Goal: Task Accomplishment & Management: Manage account settings

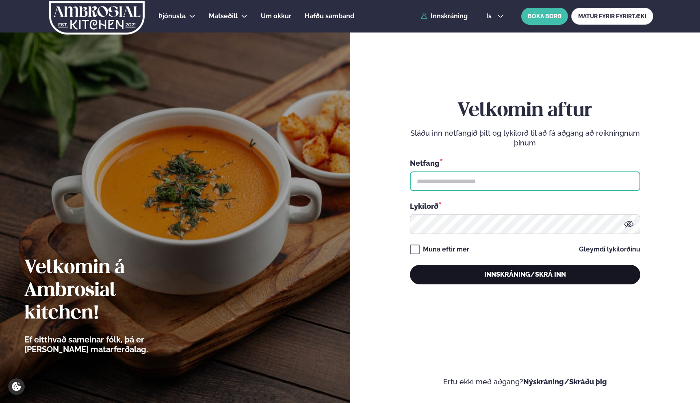
type input "**********"
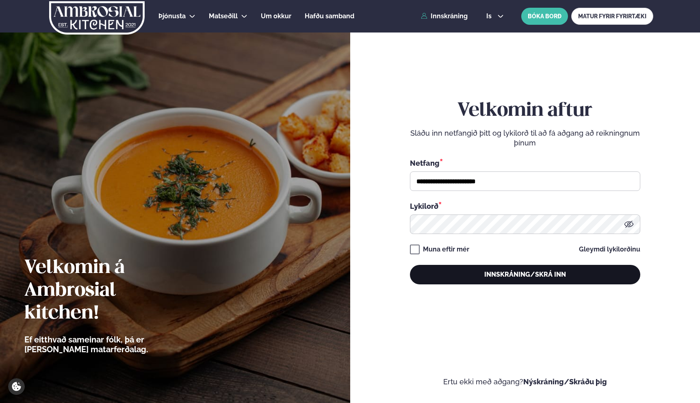
click at [490, 273] on button "Innskráning/Skrá inn" at bounding box center [525, 275] width 230 height 20
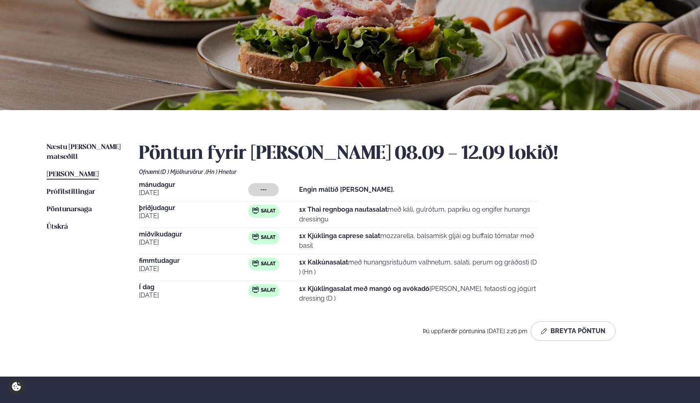
scroll to position [150, 0]
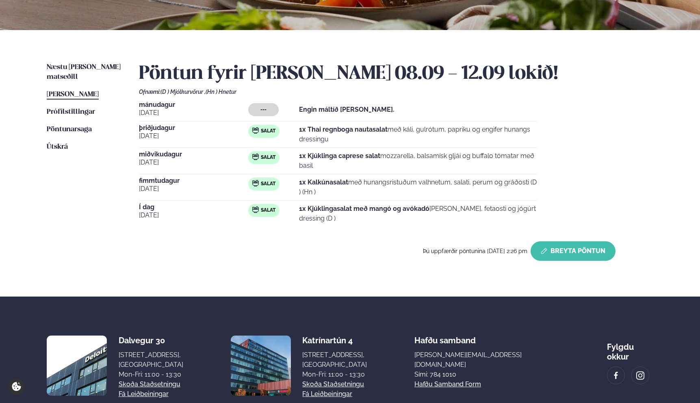
click at [592, 256] on button "Breyta Pöntun" at bounding box center [573, 251] width 85 height 20
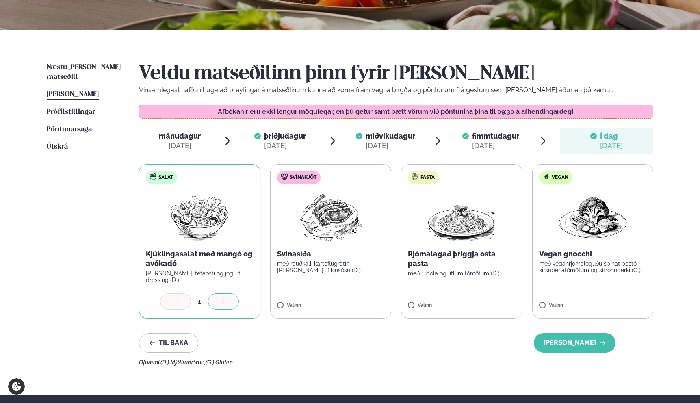
click at [171, 304] on icon at bounding box center [175, 302] width 8 height 8
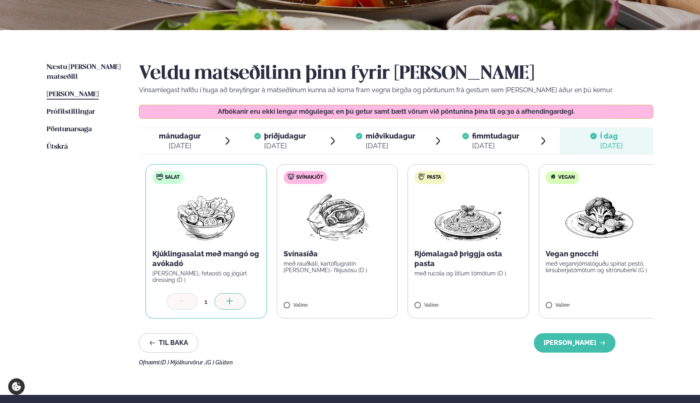
click at [190, 259] on p "Kjúklingasalat með mangó og avókadó" at bounding box center [206, 259] width 108 height 20
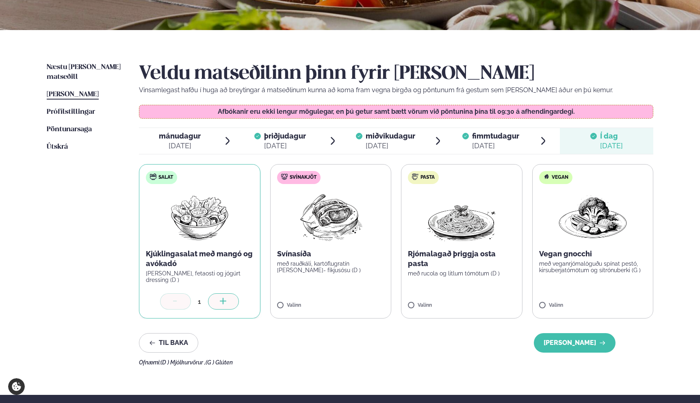
click at [190, 259] on p "Kjúklingasalat með mangó og avókadó" at bounding box center [200, 259] width 108 height 20
click at [153, 249] on p "Kjúklingasalat með mangó og avókadó" at bounding box center [200, 259] width 108 height 20
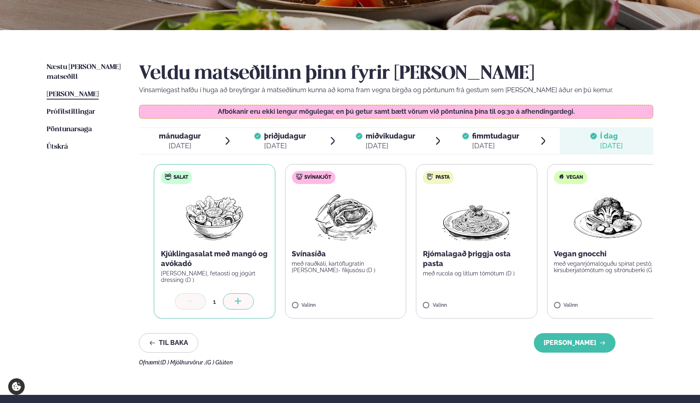
click at [177, 276] on div "Kjúklingasalat með mangó og avókadó [PERSON_NAME], fetaosti og jógúrt dressing …" at bounding box center [215, 266] width 108 height 34
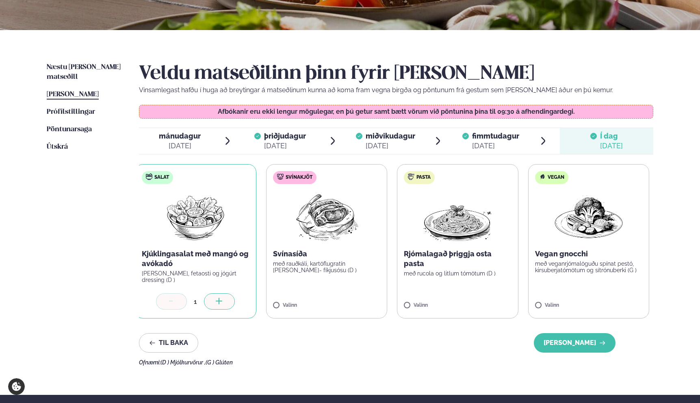
drag, startPoint x: 200, startPoint y: 283, endPoint x: 204, endPoint y: 323, distance: 39.7
click at [204, 323] on div "Veldu matseðilinn þinn fyrir [PERSON_NAME] Vinsamlegast hafðu í huga að breytin…" at bounding box center [396, 214] width 514 height 303
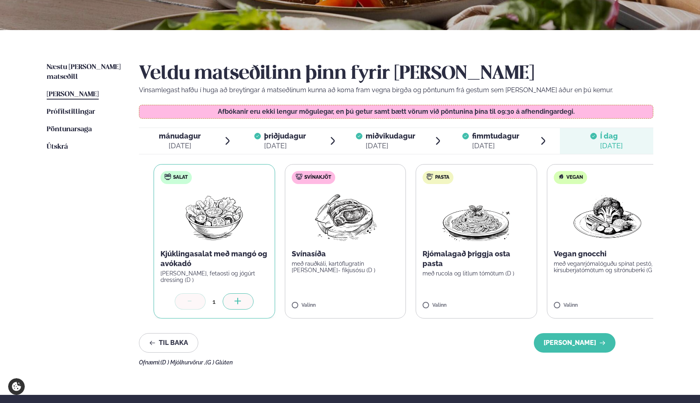
click at [177, 275] on div "Kjúklingasalat með mangó og avókadó [PERSON_NAME], fetaosti og jógúrt dressing …" at bounding box center [215, 266] width 108 height 34
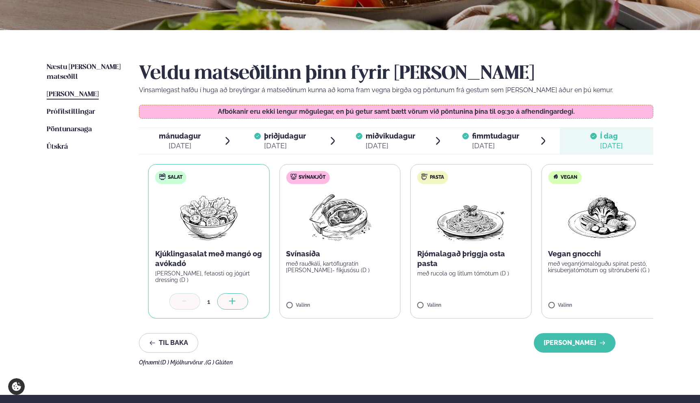
click at [190, 277] on p "[PERSON_NAME], fetaosti og jógúrt dressing (D )" at bounding box center [209, 276] width 108 height 13
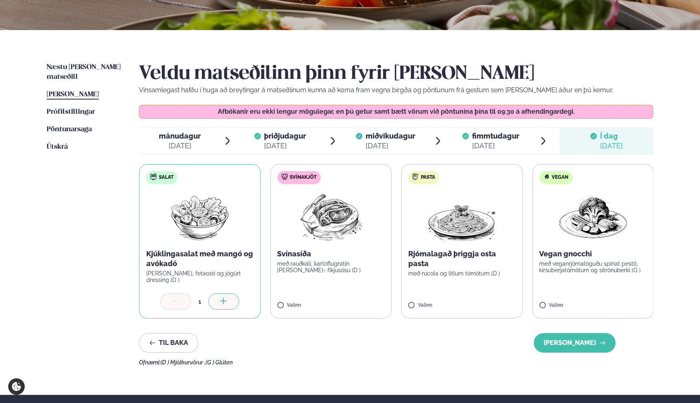
click at [156, 258] on div "Kjúklingasalat með mangó og avókadó [PERSON_NAME], fetaosti og jógúrt dressing …" at bounding box center [200, 266] width 108 height 34
click at [150, 252] on p "Kjúklingasalat með mangó og avókadó" at bounding box center [200, 259] width 108 height 20
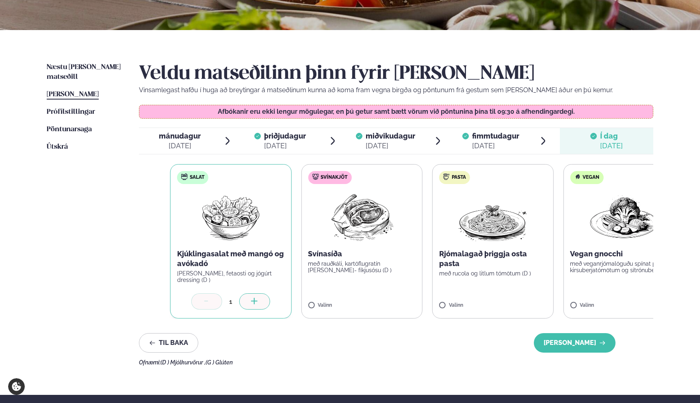
drag, startPoint x: 148, startPoint y: 245, endPoint x: 216, endPoint y: 277, distance: 74.9
click at [216, 277] on label "Salat Kjúklingasalat með mangó og avókadó [PERSON_NAME], fetaosti og jógúrt dre…" at bounding box center [230, 241] width 121 height 154
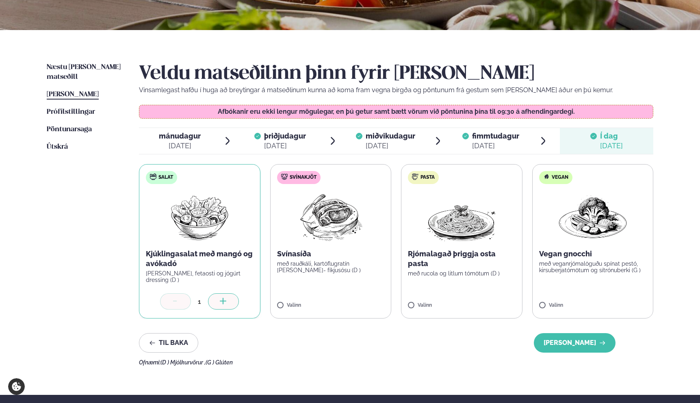
copy div "Kjúklingasalat með mangó og avókadó [PERSON_NAME], fetaosti og jógúrt dressing …"
